Goal: Find specific page/section: Find specific page/section

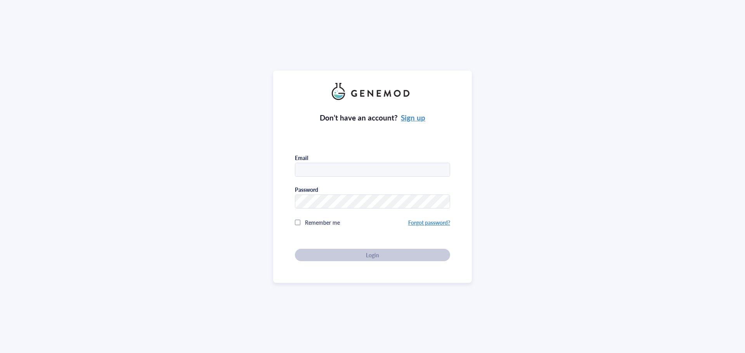
click at [302, 169] on input "text" at bounding box center [372, 170] width 154 height 14
type input "[PERSON_NAME][EMAIL_ADDRESS][DOMAIN_NAME]"
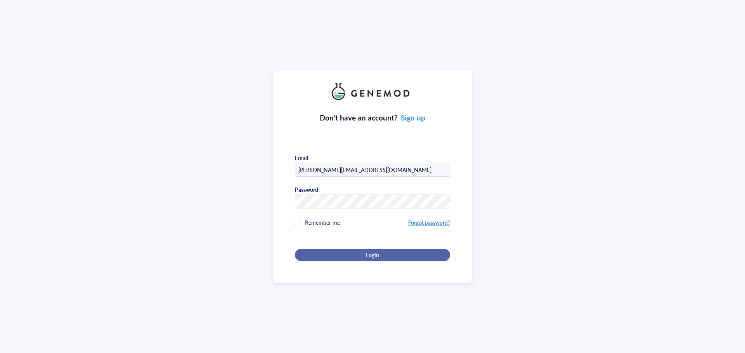
click at [383, 256] on div "Login" at bounding box center [372, 255] width 130 height 7
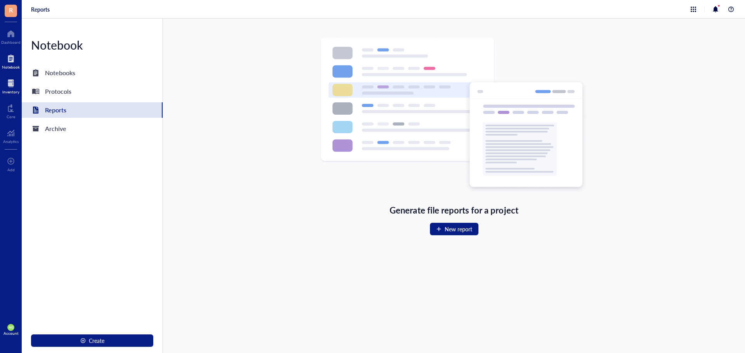
click at [13, 86] on div at bounding box center [10, 83] width 17 height 12
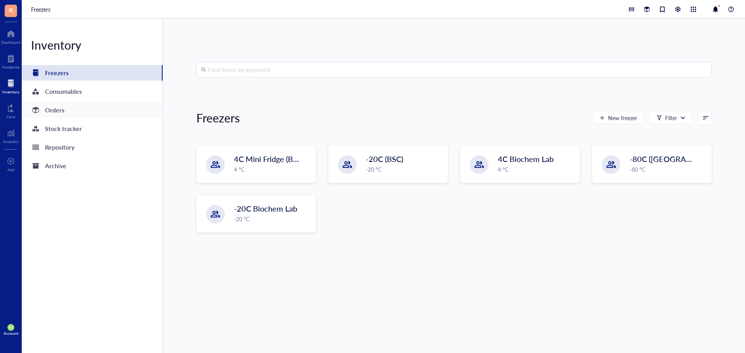
click at [44, 108] on div "Orders" at bounding box center [47, 110] width 33 height 11
